Goal: Information Seeking & Learning: Learn about a topic

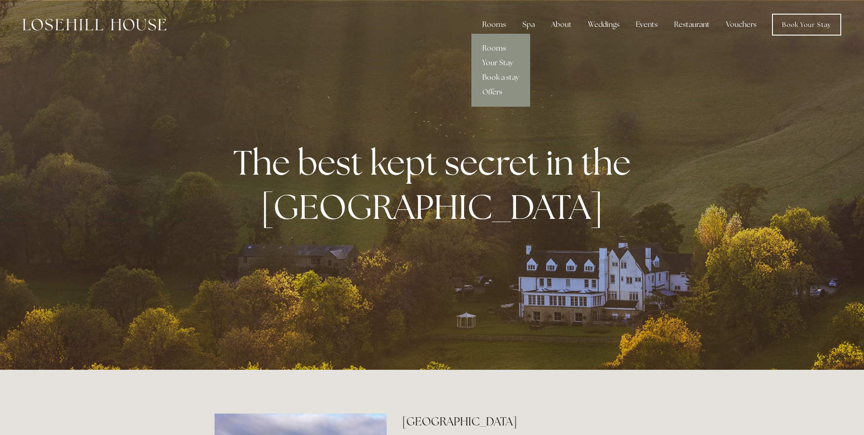
click at [492, 45] on link "Rooms" at bounding box center [501, 48] width 59 height 15
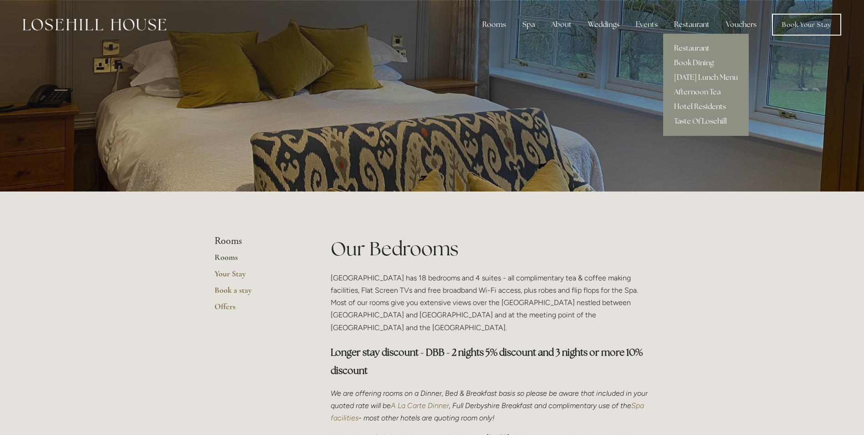
click at [705, 121] on link "Taste Of Losehill" at bounding box center [706, 121] width 86 height 15
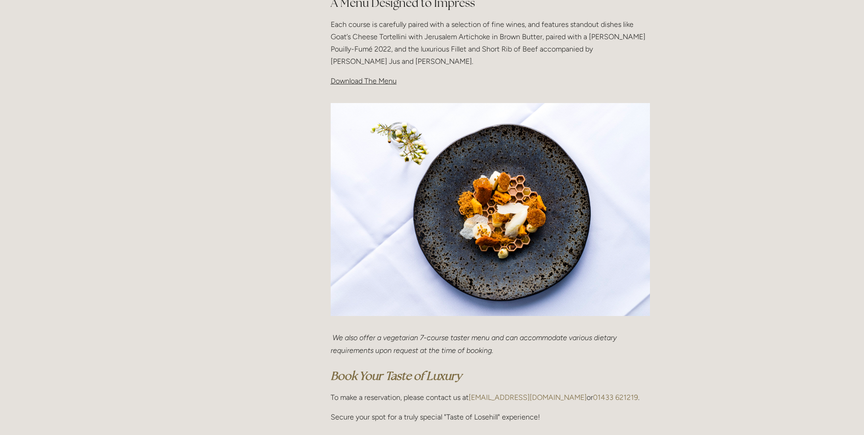
scroll to position [182, 0]
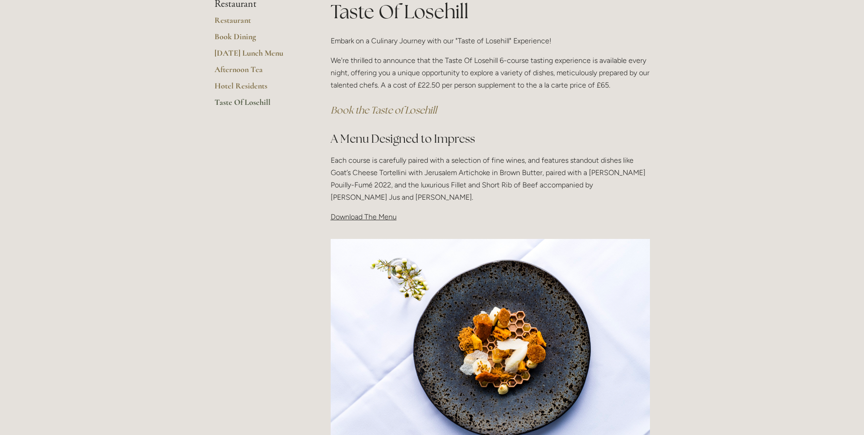
click at [387, 219] on span "Download The Menu" at bounding box center [364, 216] width 66 height 9
drag, startPoint x: 336, startPoint y: 216, endPoint x: 328, endPoint y: 219, distance: 8.8
click at [326, 219] on div "Taste Of Losehill Embark on a Culinary Journey with our "Taste of Losehill" Exp…" at bounding box center [490, 114] width 335 height 233
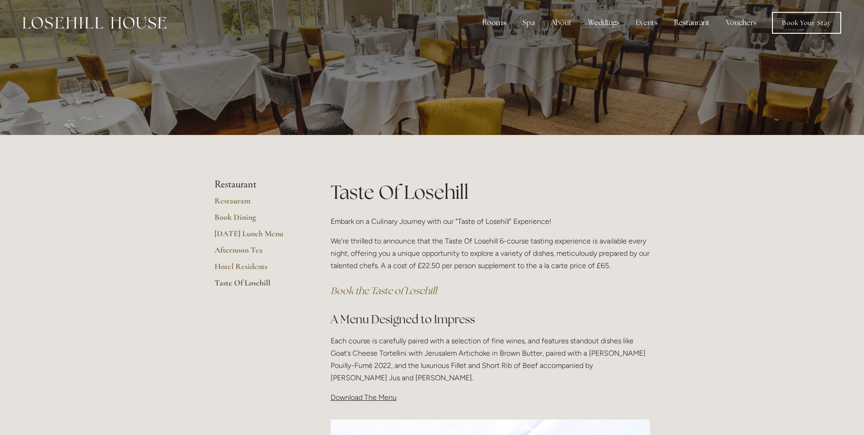
scroll to position [0, 0]
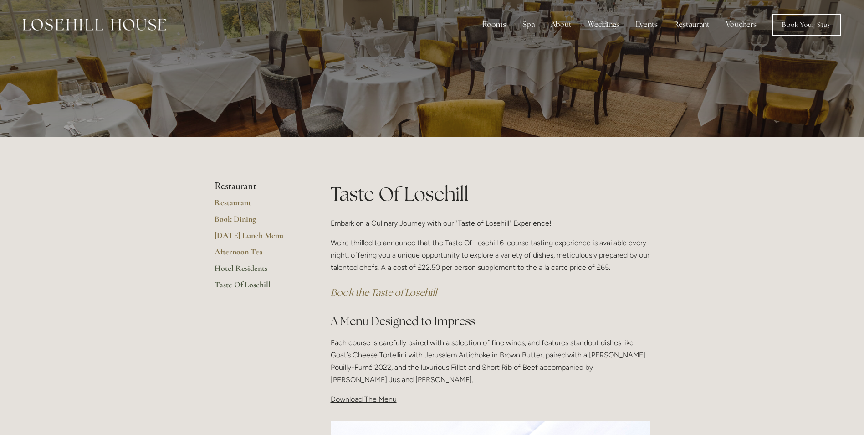
click at [238, 269] on link "Hotel Residents" at bounding box center [258, 271] width 87 height 16
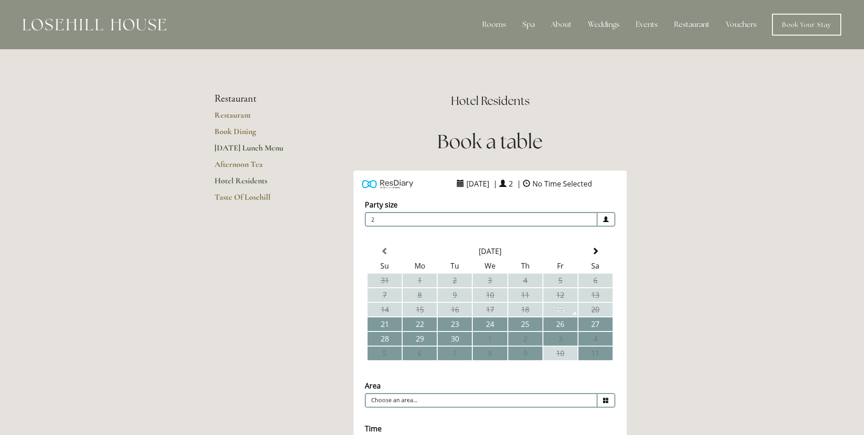
click at [241, 148] on link "[DATE] Lunch Menu" at bounding box center [258, 151] width 87 height 16
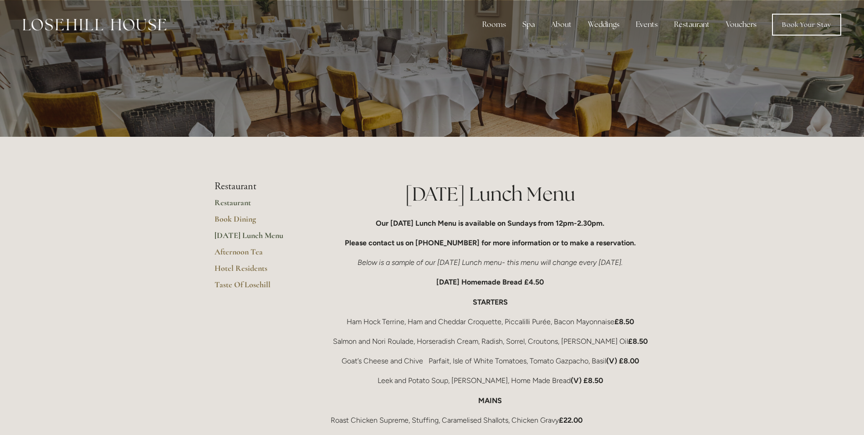
click at [229, 203] on link "Restaurant" at bounding box center [258, 205] width 87 height 16
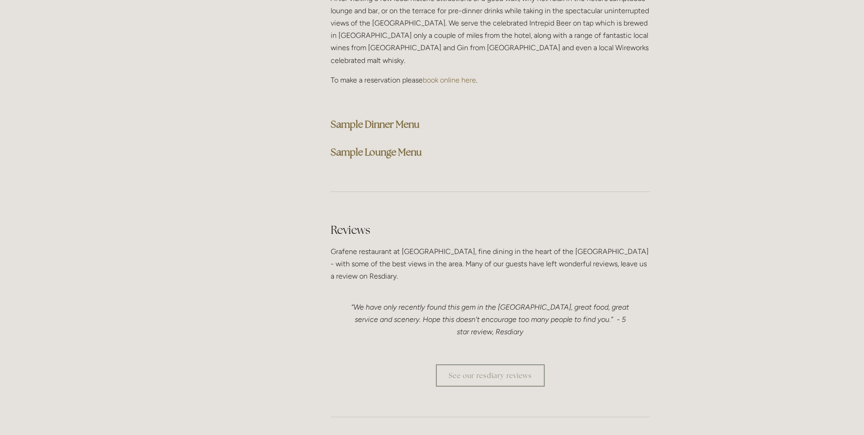
scroll to position [2232, 0]
